Goal: Information Seeking & Learning: Learn about a topic

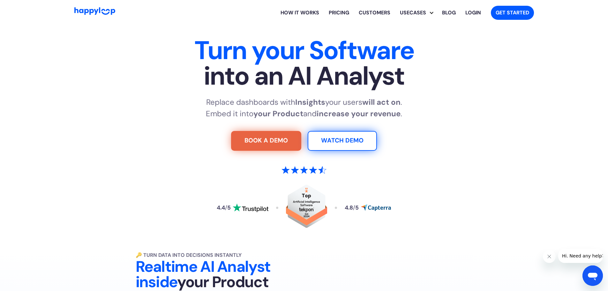
click at [317, 12] on link "How it works" at bounding box center [300, 13] width 48 height 20
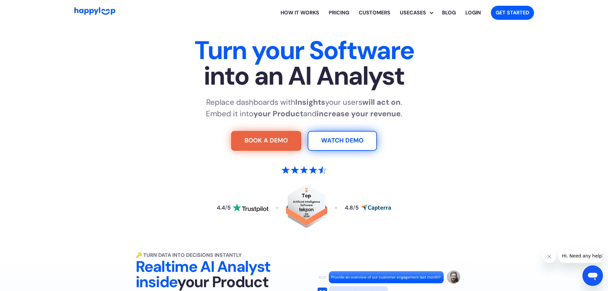
click at [373, 11] on link "Customers" at bounding box center [374, 13] width 41 height 20
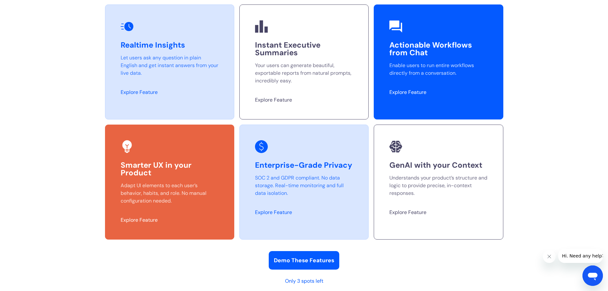
scroll to position [1691, 0]
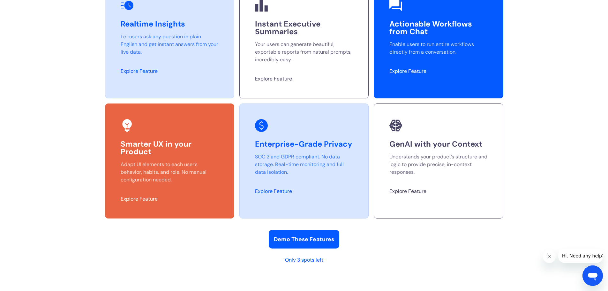
click at [334, 147] on h3 "Enterprise-Grade Privacy" at bounding box center [304, 144] width 98 height 8
click at [190, 157] on div "Smarter UX in your Product Adapt UI elements to each user’s behavior, habits, a…" at bounding box center [169, 160] width 129 height 115
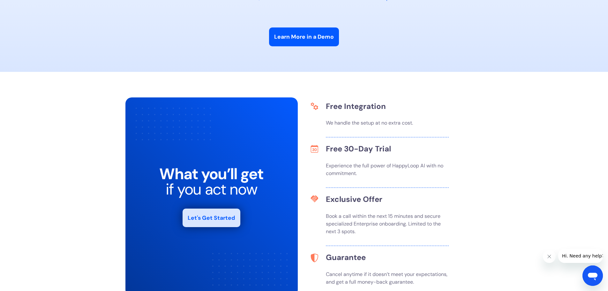
scroll to position [2202, 0]
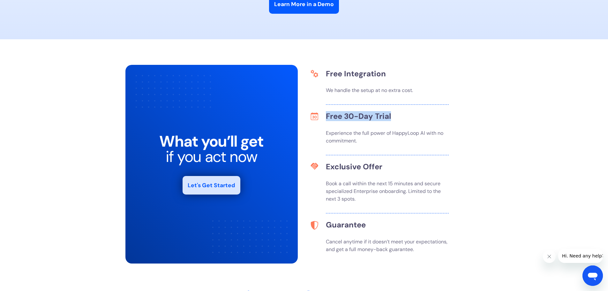
drag, startPoint x: 394, startPoint y: 118, endPoint x: 328, endPoint y: 116, distance: 66.1
click at [328, 116] on h3 "Free 30-Day Trial" at bounding box center [404, 116] width 157 height 8
click at [332, 124] on div "Free 30-Day Trial" at bounding box center [404, 118] width 157 height 12
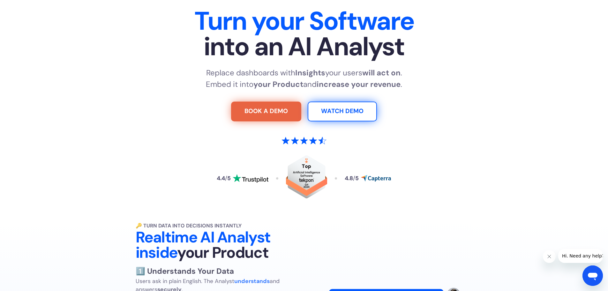
scroll to position [0, 0]
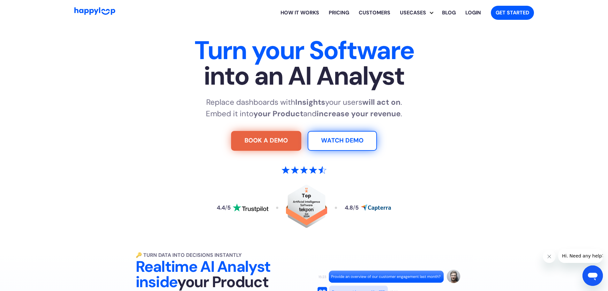
click at [387, 13] on link "Customers" at bounding box center [374, 13] width 41 height 20
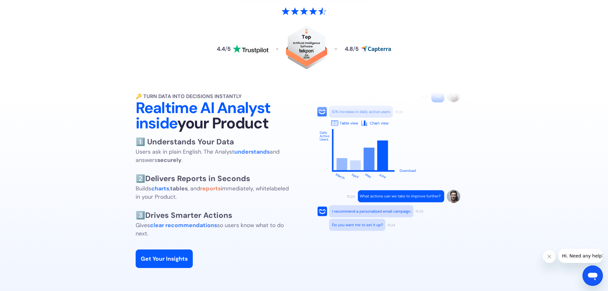
scroll to position [158, 0]
